Goal: Contribute content

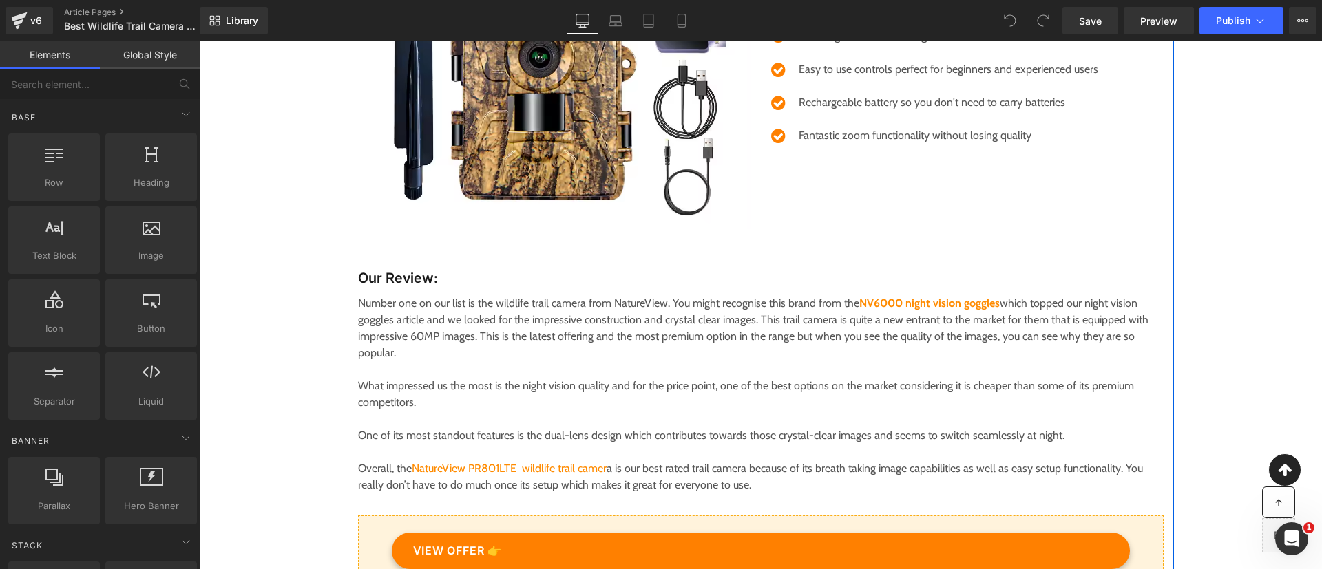
scroll to position [625, 0]
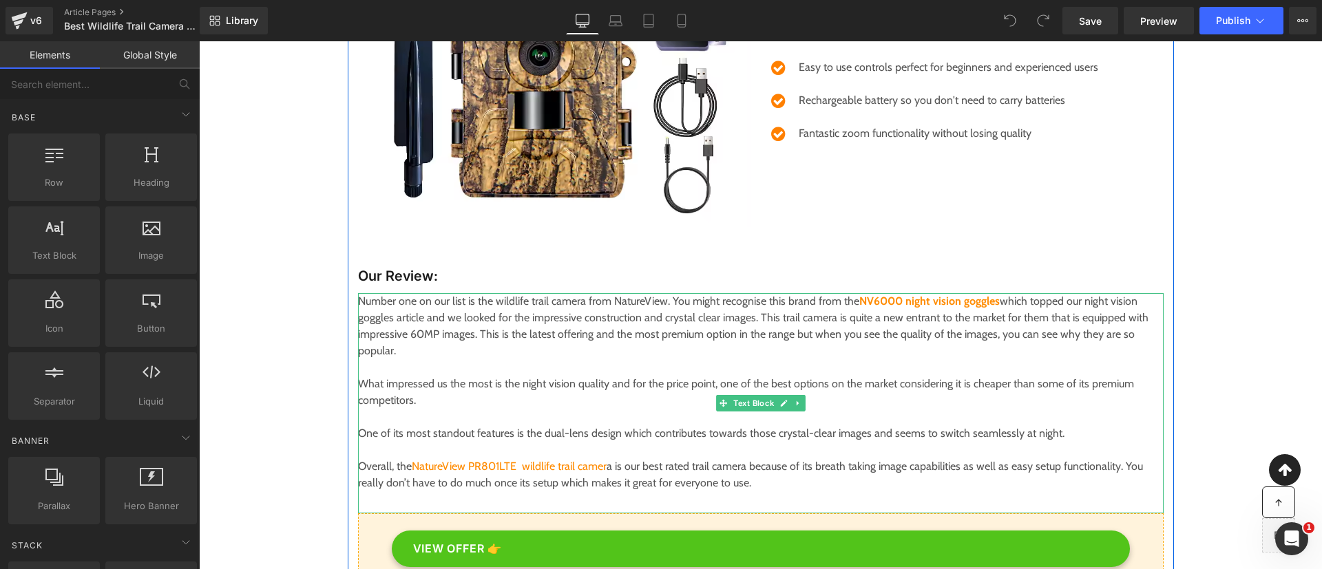
click at [682, 467] on p "Overall, the NatureView PR801LTE wildlife trail camer a is our best rated trail…" at bounding box center [761, 475] width 806 height 33
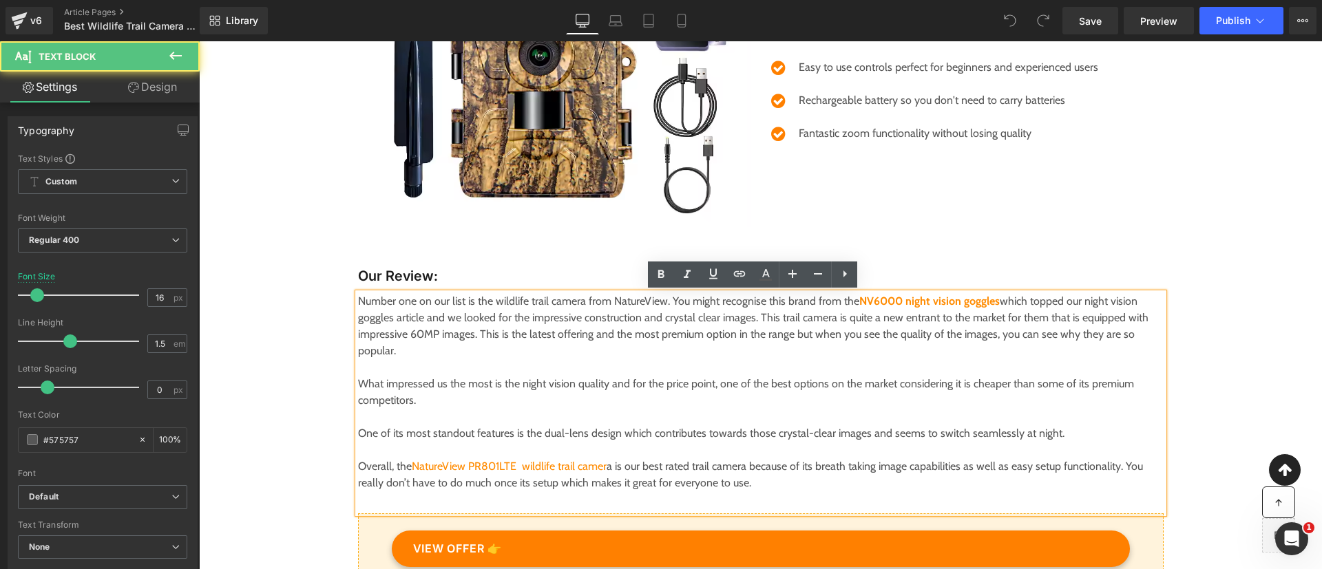
click at [686, 463] on p "Overall, the NatureView PR801LTE wildlife trail camer a is our best rated trail…" at bounding box center [761, 475] width 806 height 33
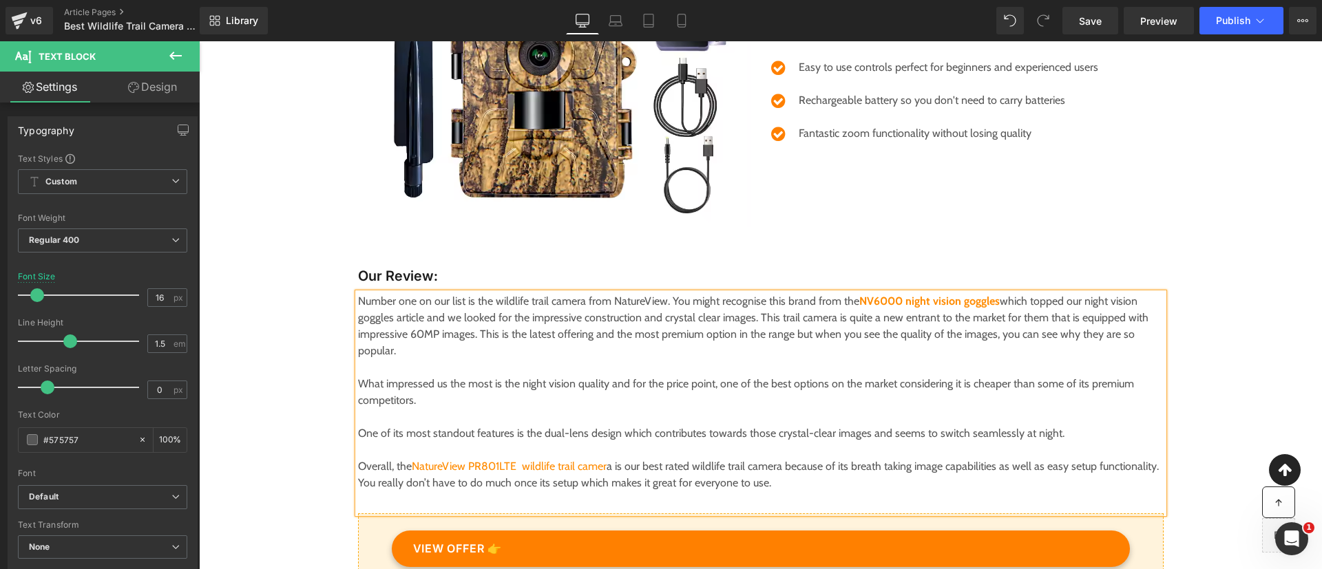
click at [576, 356] on p "Number one on our list is the wildlife trail camera from NatureView. You might …" at bounding box center [761, 326] width 806 height 66
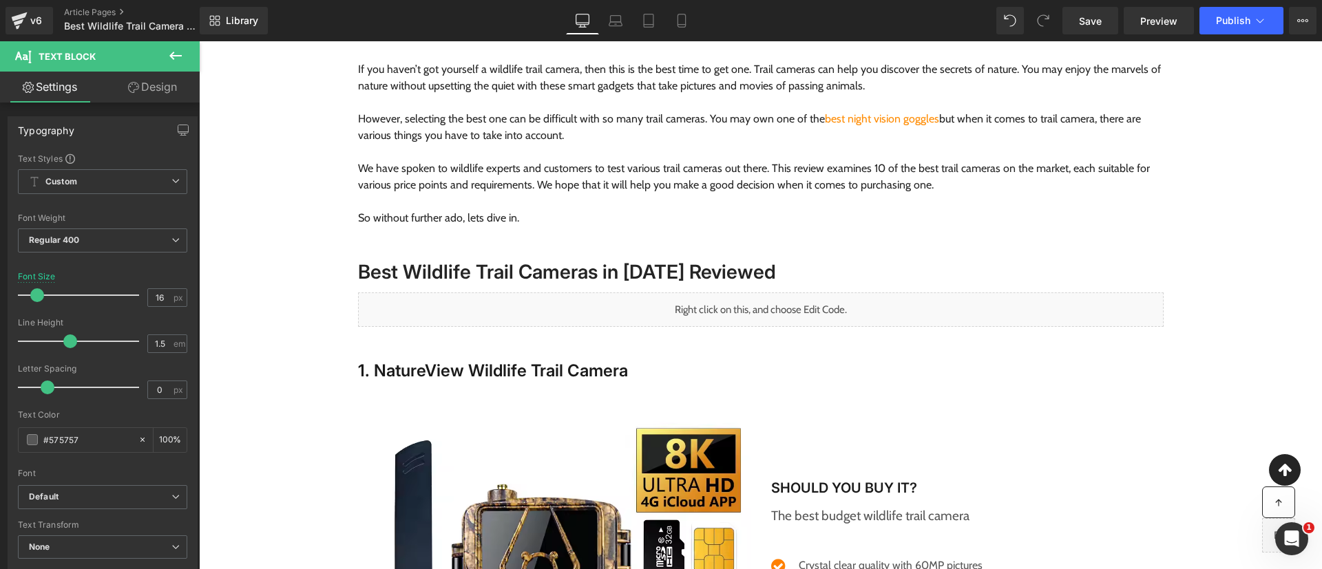
scroll to position [0, 0]
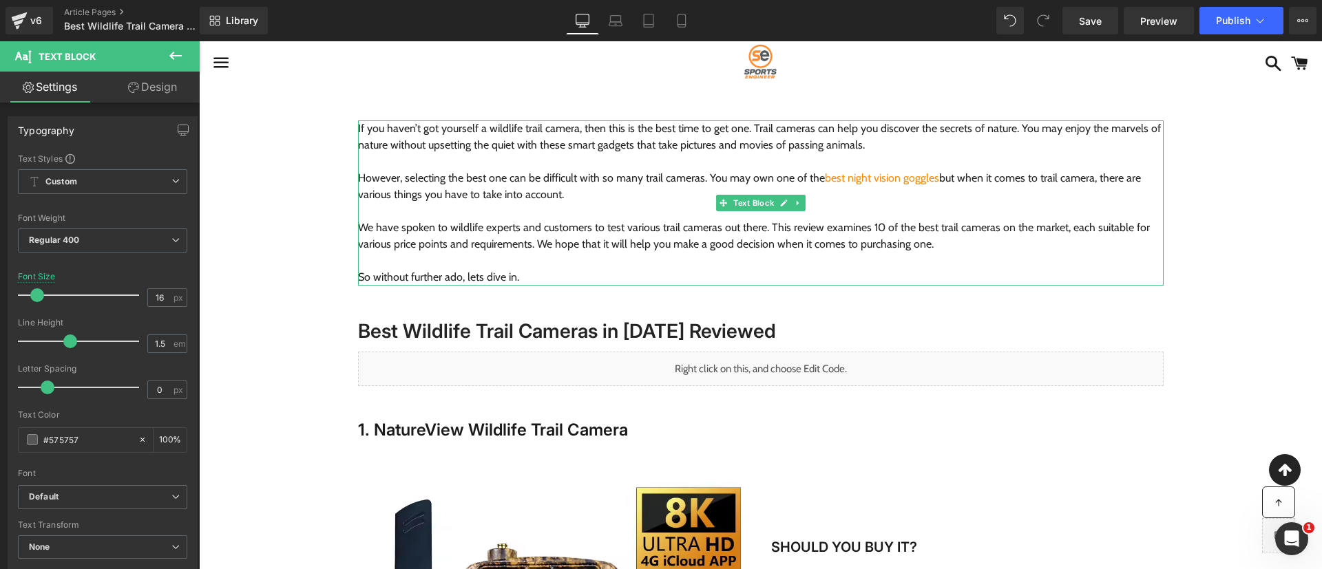
click at [608, 197] on p "However, selecting the best one can be difficult with so many trail cameras. Yo…" at bounding box center [761, 186] width 806 height 33
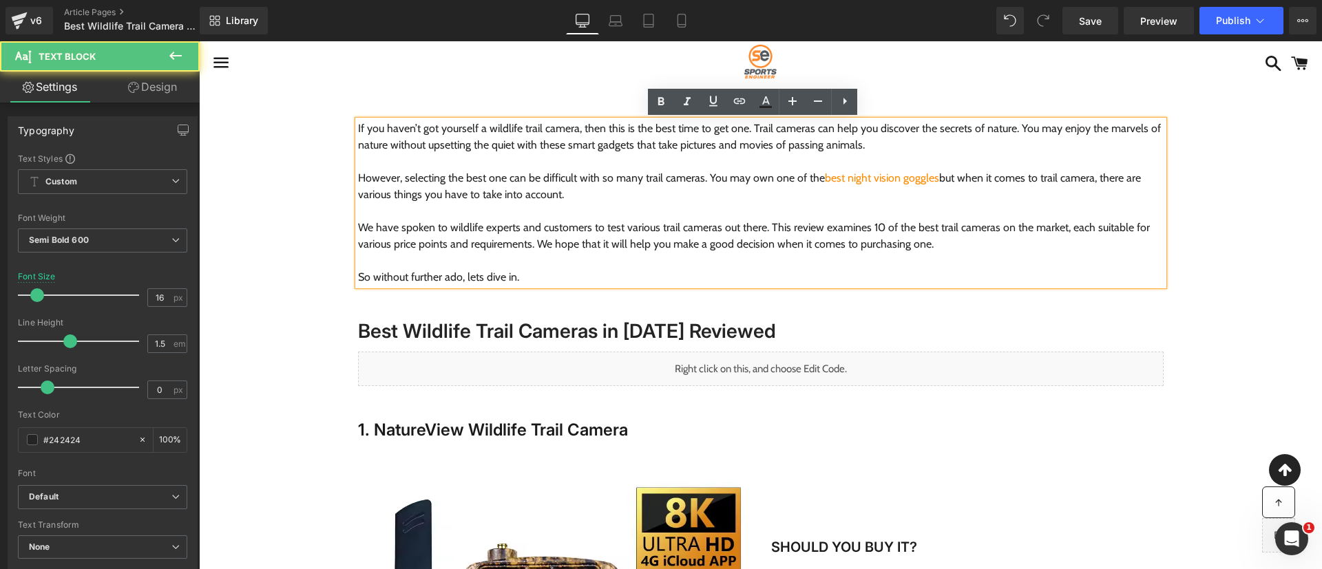
click at [598, 194] on p "However, selecting the best one can be difficult with so many trail cameras. Yo…" at bounding box center [761, 186] width 806 height 33
click at [933, 249] on p "We have spoken to wildlife experts and customers to test various trail cameras …" at bounding box center [761, 236] width 806 height 33
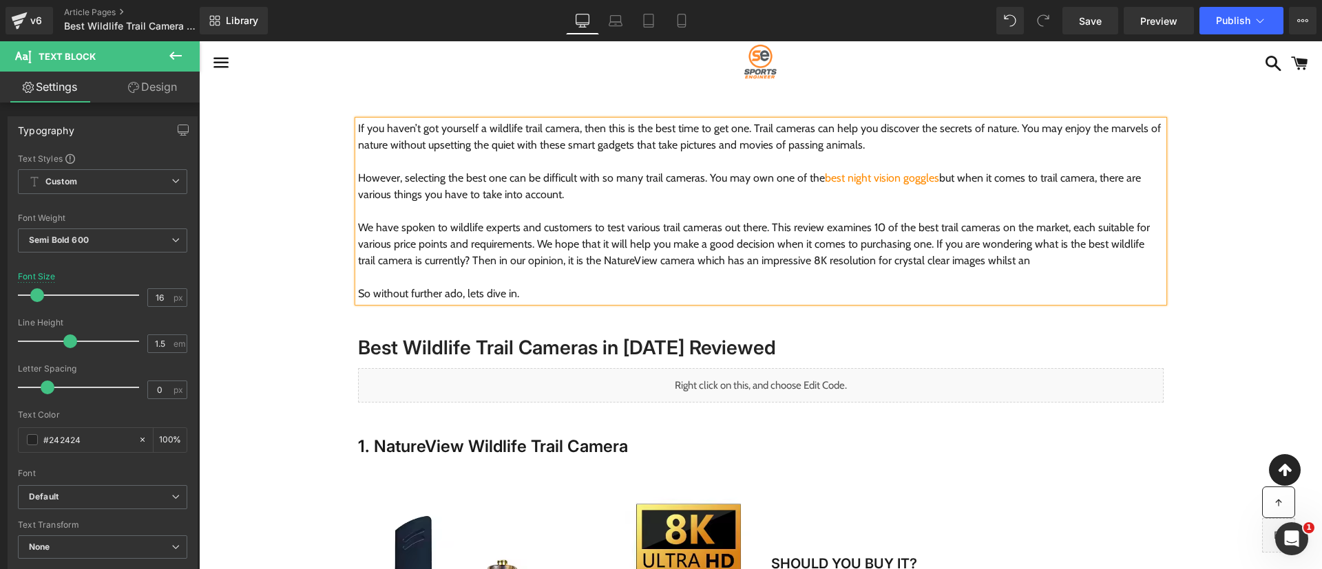
scroll to position [1, 0]
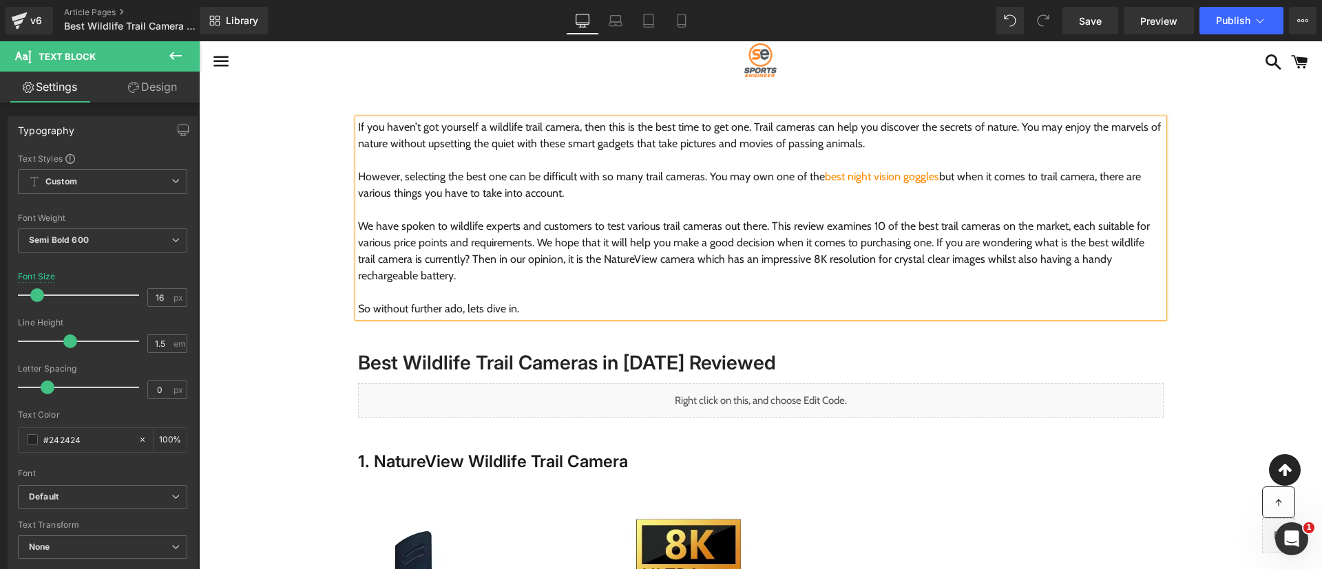
click at [923, 244] on span "We have spoken to wildlife experts and customers to test various trail cameras …" at bounding box center [754, 251] width 792 height 63
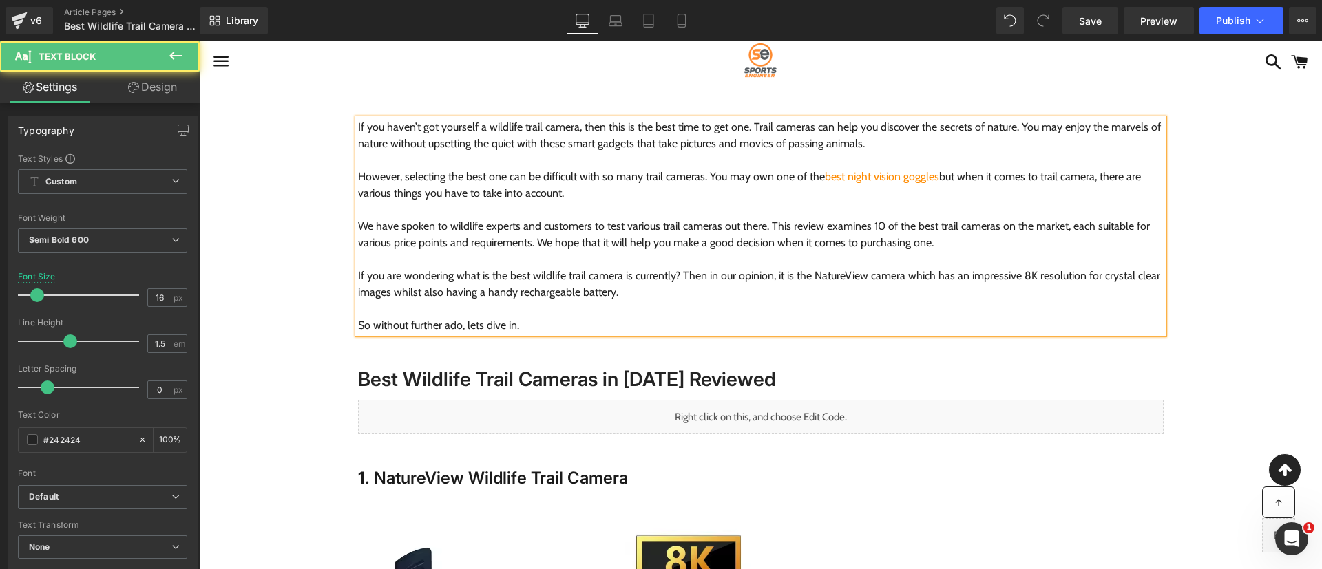
click at [634, 301] on p at bounding box center [761, 309] width 806 height 17
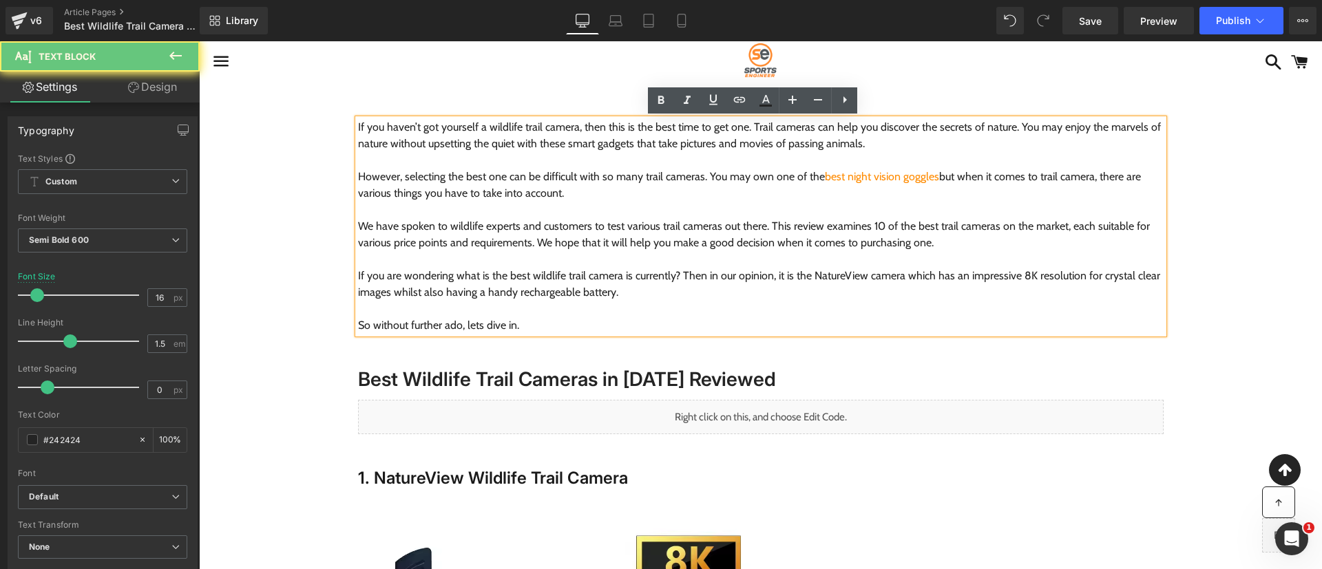
click at [633, 297] on p "If you are wondering what is the best wildlife trail camera is currently? Then …" at bounding box center [761, 284] width 806 height 33
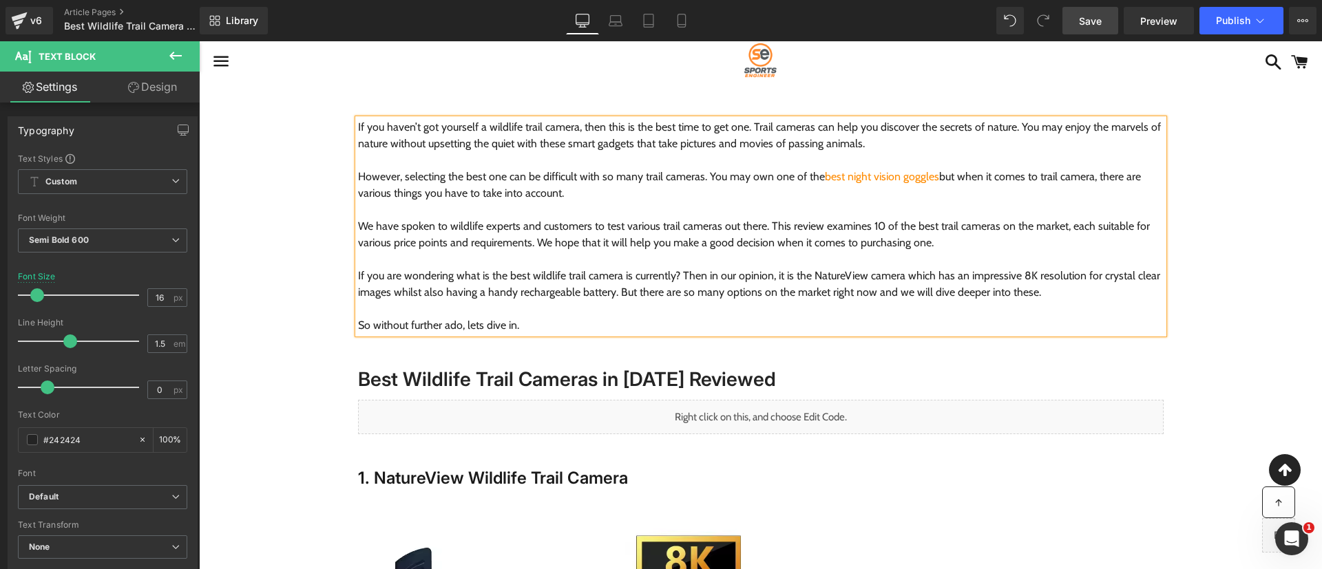
click at [1072, 15] on link "Save" at bounding box center [1091, 21] width 56 height 28
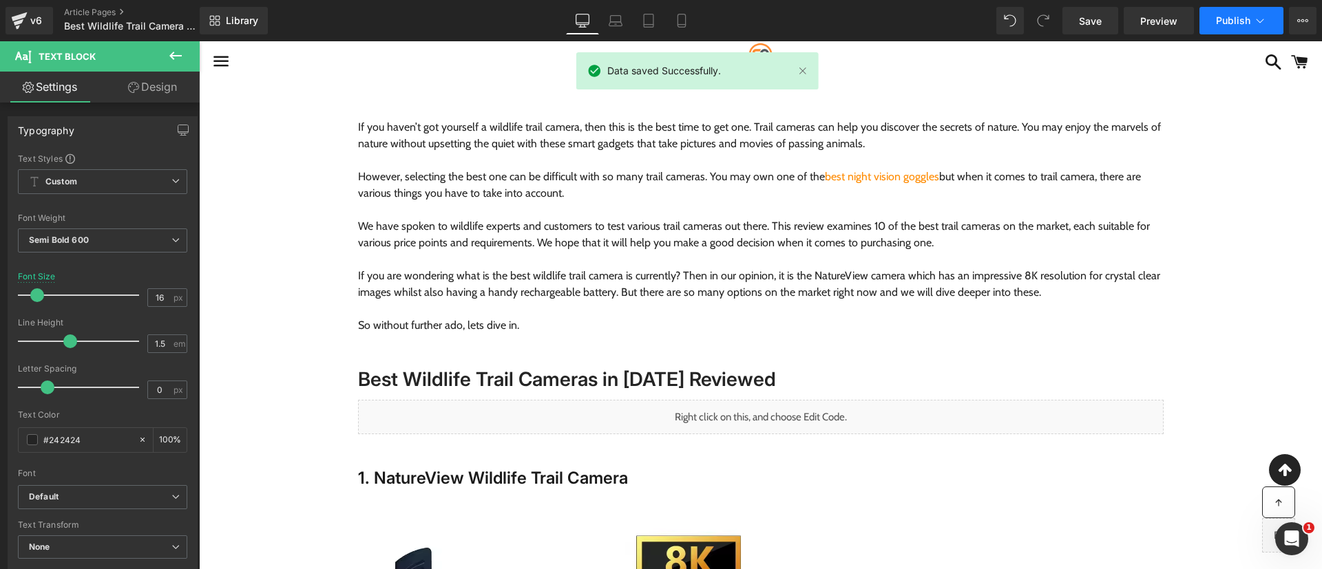
click at [1219, 21] on span "Publish" at bounding box center [1233, 20] width 34 height 11
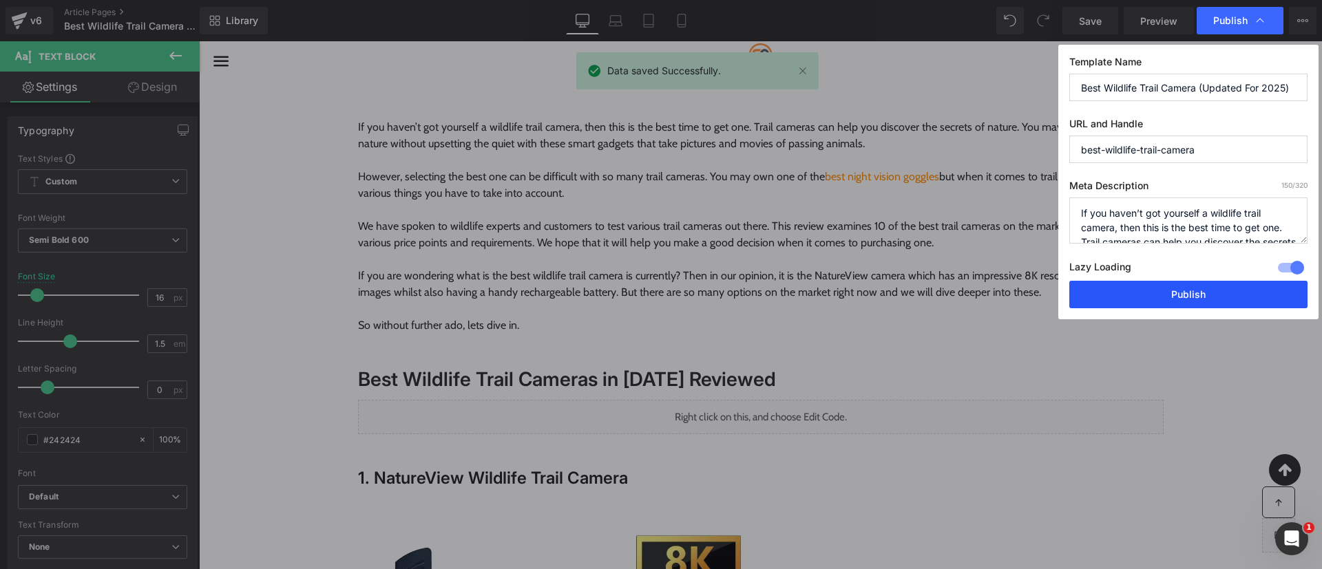
click at [1157, 291] on button "Publish" at bounding box center [1188, 295] width 238 height 28
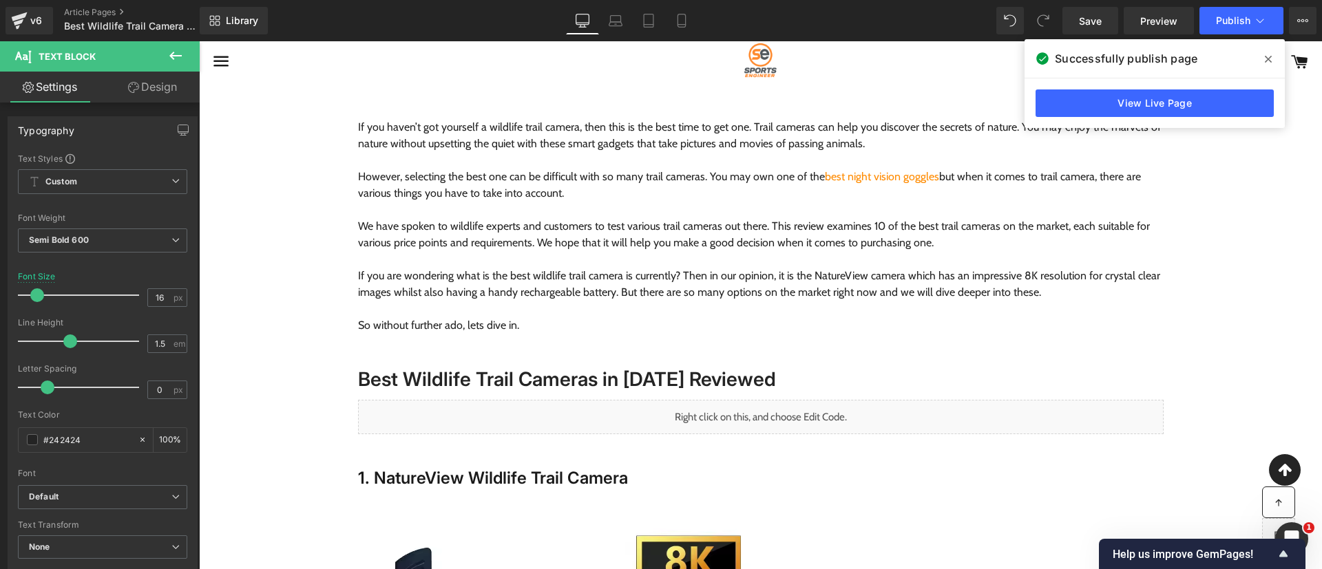
click at [94, 1] on div "v6 Article Pages Best Wildlife Trail Camera (Updated For 2025)" at bounding box center [100, 20] width 200 height 41
click at [102, 11] on link "Article Pages" at bounding box center [143, 12] width 158 height 11
